Goal: Task Accomplishment & Management: Manage account settings

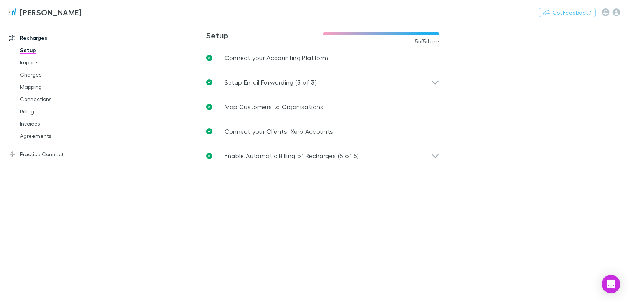
click at [23, 137] on link "Agreements" at bounding box center [56, 136] width 88 height 12
